Goal: Information Seeking & Learning: Understand process/instructions

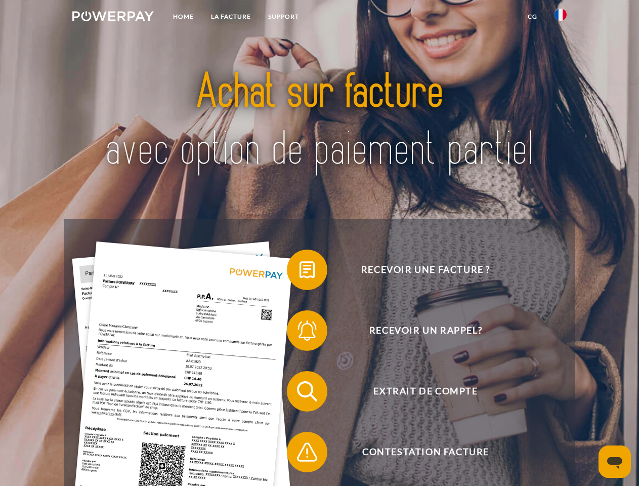
click at [113, 18] on img at bounding box center [112, 16] width 81 height 10
click at [561, 18] on img at bounding box center [561, 15] width 12 height 12
click at [532, 17] on link "CG" at bounding box center [532, 17] width 27 height 18
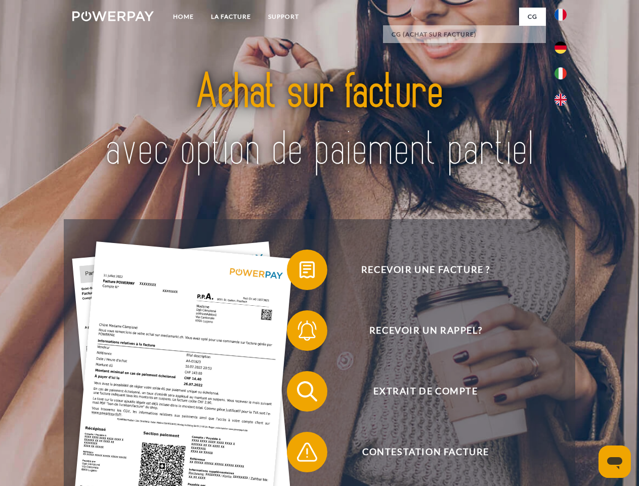
click at [300, 272] on span at bounding box center [292, 269] width 51 height 51
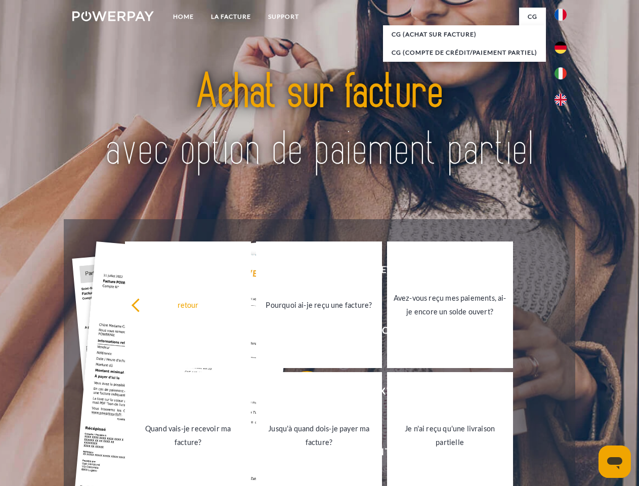
click at [300, 332] on div "retour Pourquoi ai-je reçu une facture? Avez-vous reçu mes paiements, ai-je enc…" at bounding box center [319, 369] width 409 height 261
click at [300, 393] on link "Jusqu'à quand dois-je payer ma facture?" at bounding box center [319, 435] width 126 height 127
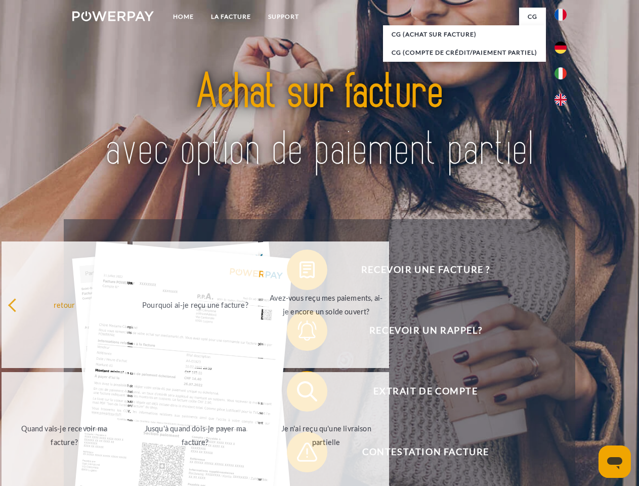
click at [300, 454] on span at bounding box center [292, 452] width 51 height 51
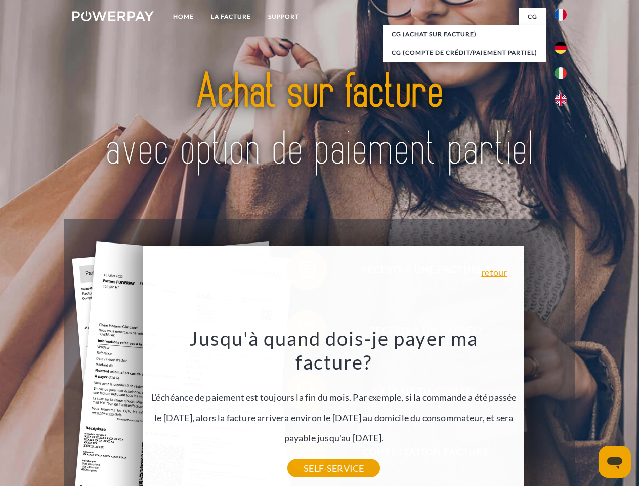
click at [615, 462] on icon "Ouvrir la fenêtre de messagerie" at bounding box center [614, 463] width 15 height 12
